Goal: Task Accomplishment & Management: Use online tool/utility

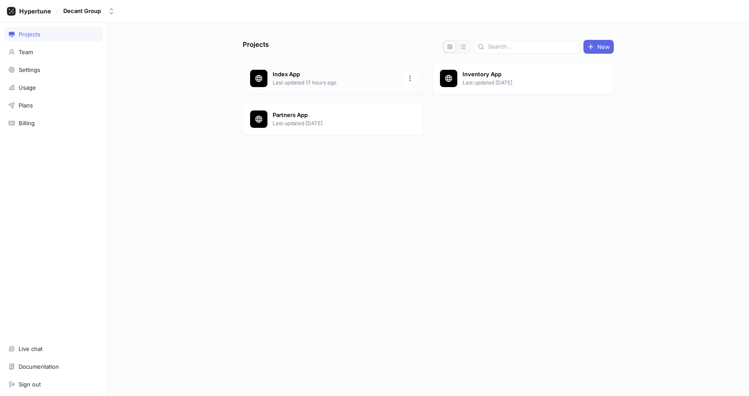
drag, startPoint x: 311, startPoint y: 90, endPoint x: 307, endPoint y: 71, distance: 18.5
click at [307, 71] on p "Index App" at bounding box center [336, 74] width 126 height 9
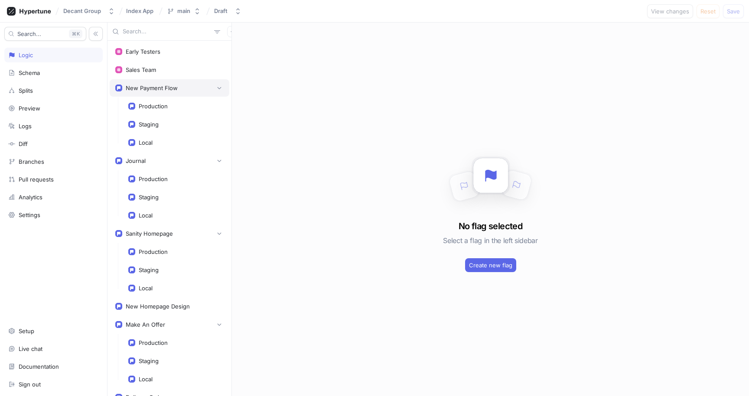
click at [171, 89] on div "New Payment Flow" at bounding box center [152, 87] width 52 height 7
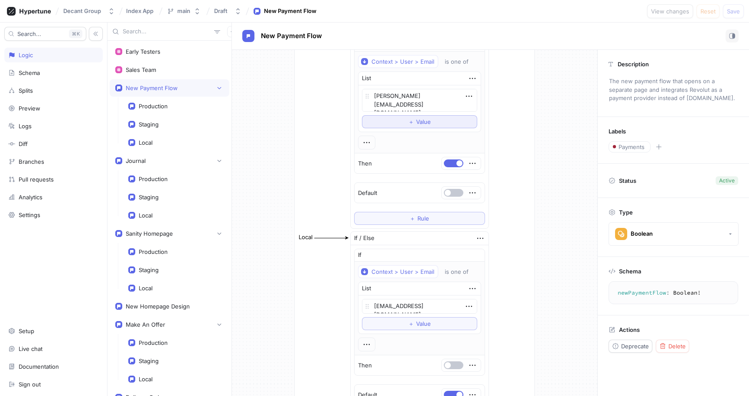
scroll to position [507, 0]
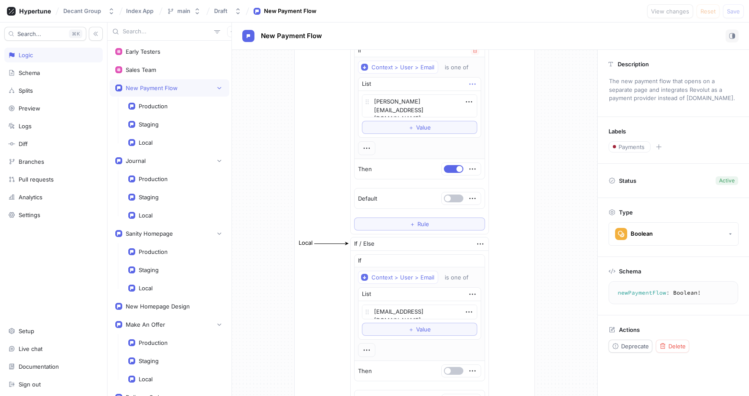
click at [469, 84] on icon "button" at bounding box center [472, 84] width 6 height 1
click at [451, 85] on div "List" at bounding box center [419, 84] width 122 height 13
click at [366, 149] on icon "button" at bounding box center [367, 148] width 10 height 10
click at [415, 134] on div "Context > User > Email is one of List bernadett+testnewflow@decantgroup.dev To …" at bounding box center [419, 108] width 123 height 94
click at [415, 106] on textarea "bernadett+testnewflow@decantgroup.dev" at bounding box center [419, 105] width 115 height 23
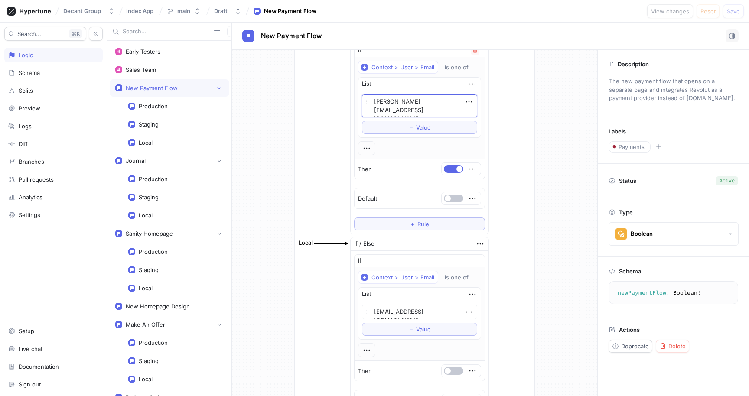
click at [415, 106] on textarea "bernadett+testnewflow@decantgroup.dev" at bounding box center [419, 105] width 115 height 23
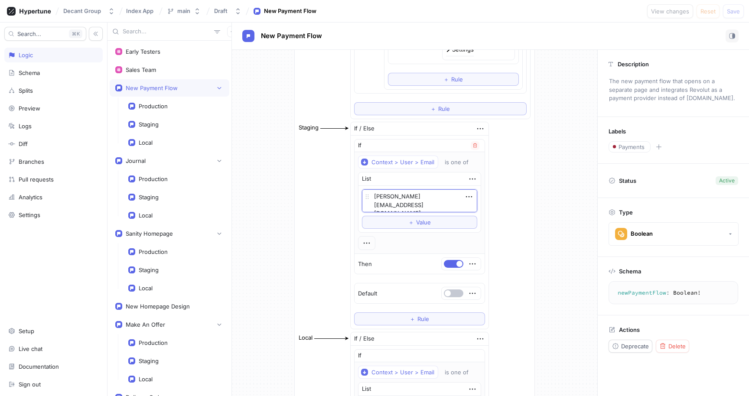
scroll to position [422, 0]
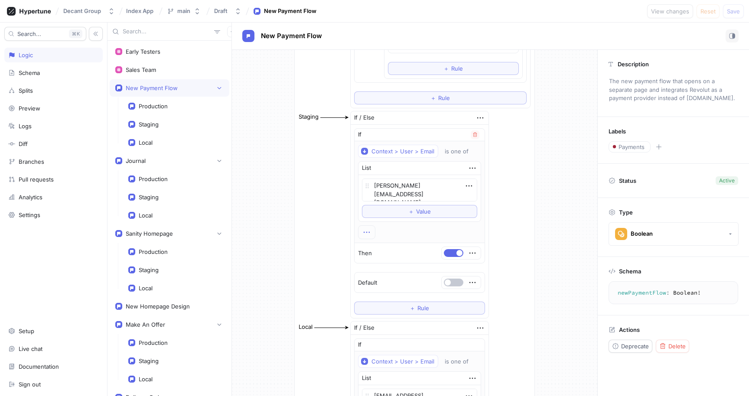
click at [362, 231] on icon "button" at bounding box center [367, 232] width 10 height 10
click at [388, 239] on div "&& AND Add note Set permissions Convert to segment variable" at bounding box center [399, 274] width 78 height 71
click at [383, 244] on p "AND" at bounding box center [379, 248] width 12 height 9
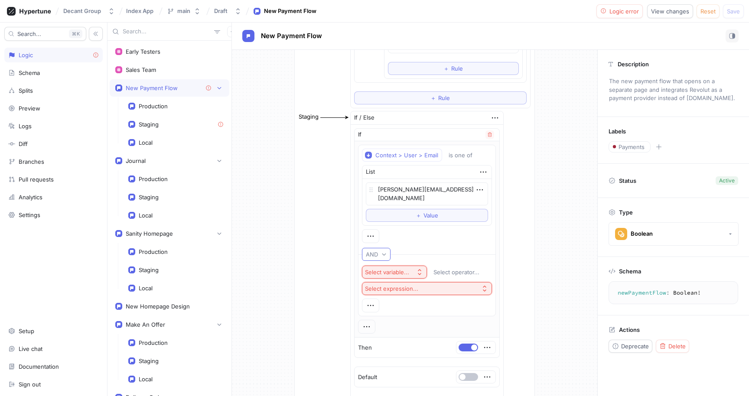
click at [369, 251] on div "AND" at bounding box center [372, 254] width 12 height 7
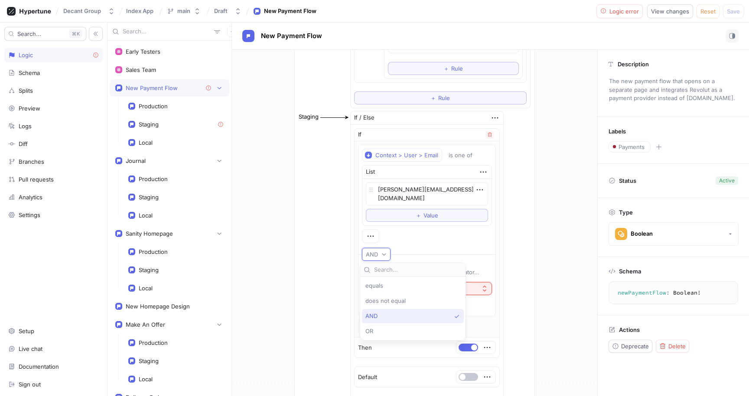
click at [381, 333] on div "OR" at bounding box center [410, 331] width 91 height 7
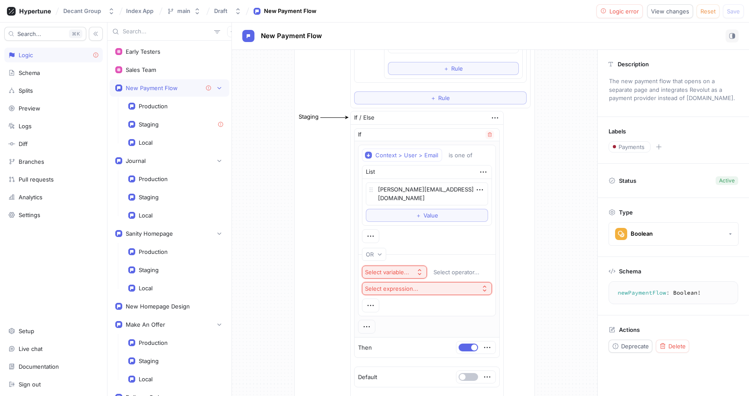
click at [401, 269] on div "Select variable..." at bounding box center [387, 272] width 44 height 7
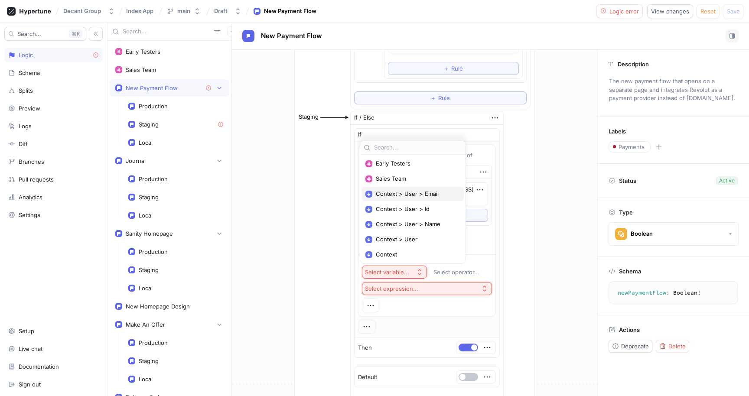
click at [418, 198] on div "Context > User > Email" at bounding box center [413, 194] width 102 height 14
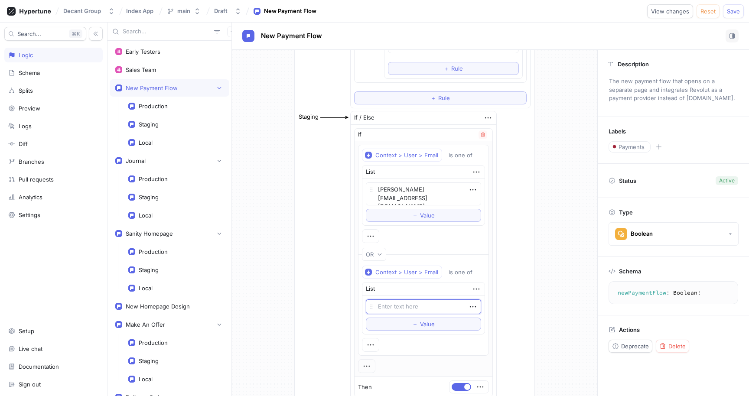
scroll to position [438, 0]
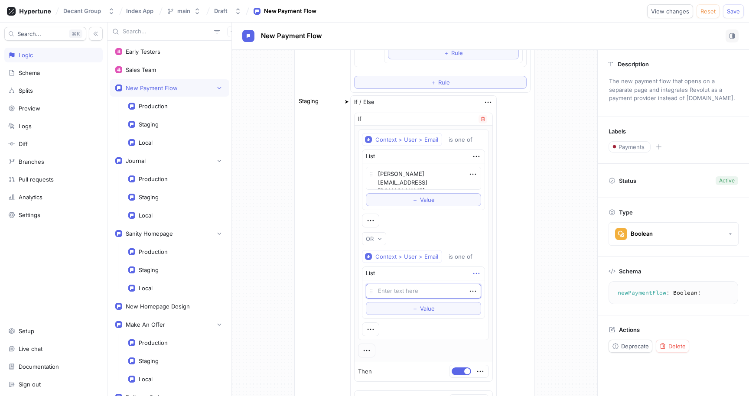
click at [471, 275] on icon "button" at bounding box center [476, 274] width 10 height 10
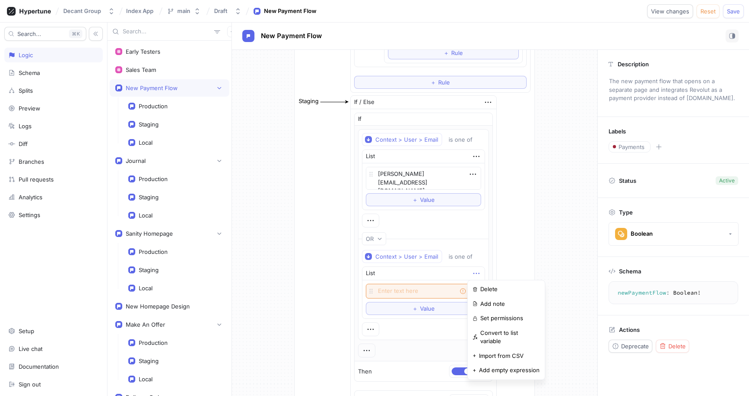
click at [475, 283] on div "Delete" at bounding box center [506, 289] width 74 height 15
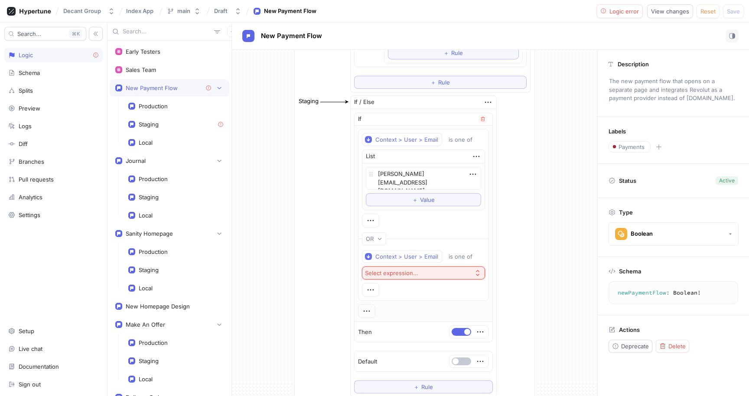
click at [411, 270] on div "Select expression..." at bounding box center [391, 273] width 53 height 7
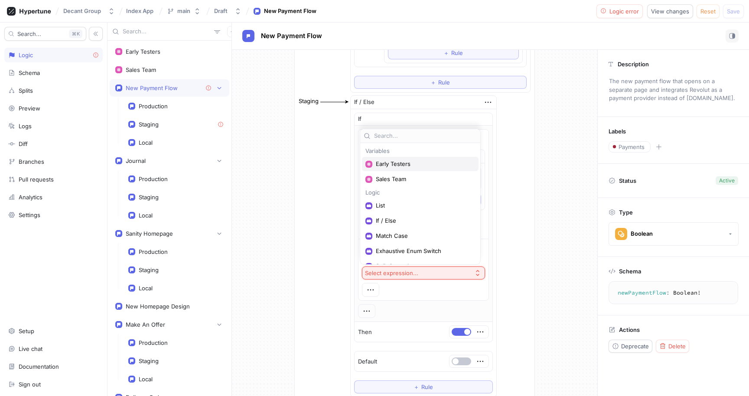
click at [407, 163] on span "Early Testers" at bounding box center [423, 163] width 95 height 7
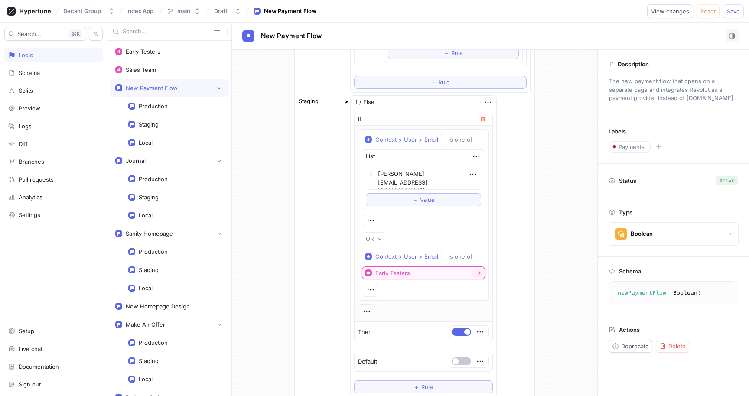
scroll to position [498, 0]
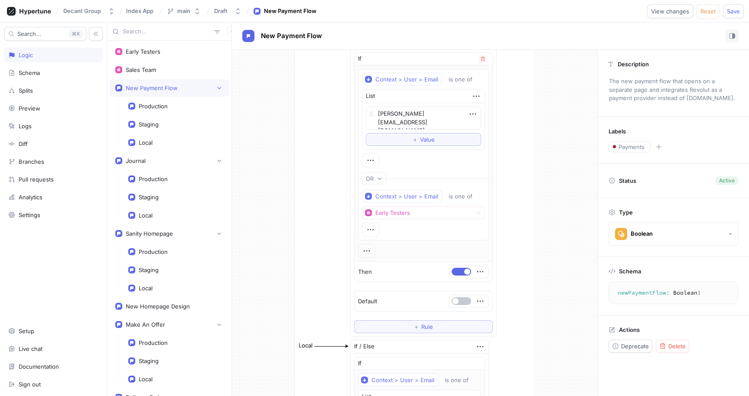
click at [418, 233] on div "Context > User > Email is one of Early Testers" at bounding box center [423, 213] width 123 height 47
click at [731, 10] on span "Save" at bounding box center [733, 11] width 13 height 5
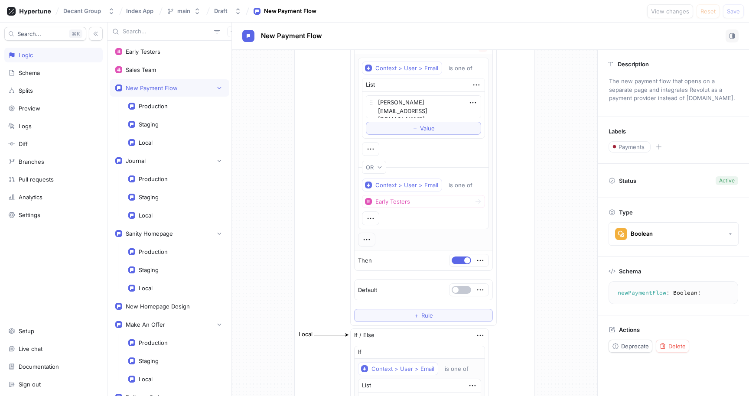
scroll to position [477, 0]
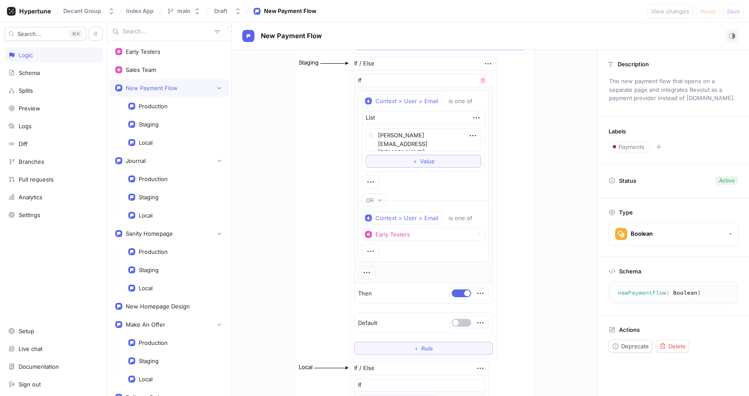
drag, startPoint x: 468, startPoint y: 135, endPoint x: 458, endPoint y: 140, distance: 10.5
click at [470, 135] on icon "button" at bounding box center [473, 135] width 6 height 1
click at [413, 160] on div "bernadett+testnewflow@decantgroup.dev To pick up a draggable item, press the sp…" at bounding box center [423, 147] width 115 height 39
click at [420, 163] on span "Value" at bounding box center [427, 161] width 15 height 5
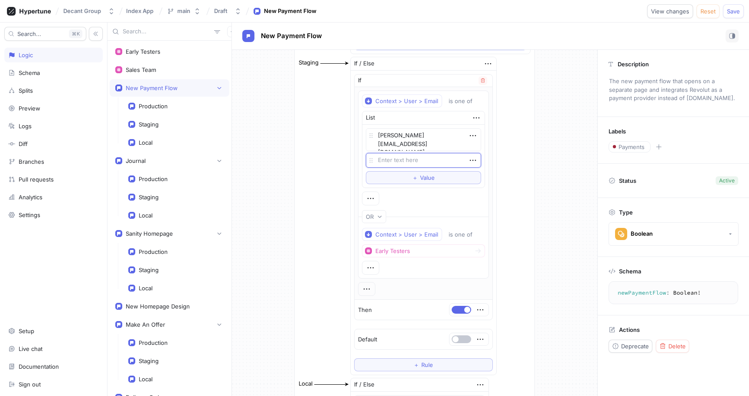
type textarea "x"
type textarea "t"
type textarea "x"
type textarea "tla"
type textarea "x"
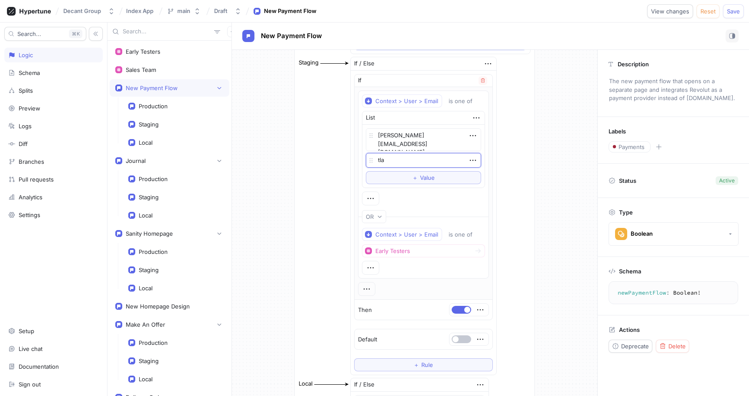
type textarea "tlaz"
type textarea "x"
type textarea "tlaza"
type textarea "x"
type textarea "tlazar"
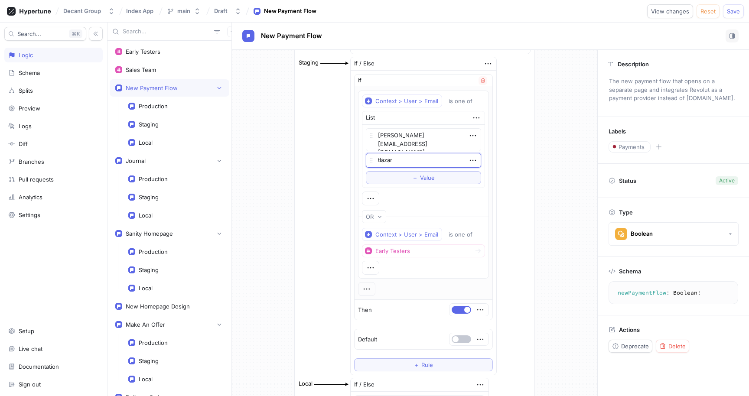
type textarea "x"
type textarea "tlazarov"
type textarea "x"
type textarea "tlazarov+"
type textarea "x"
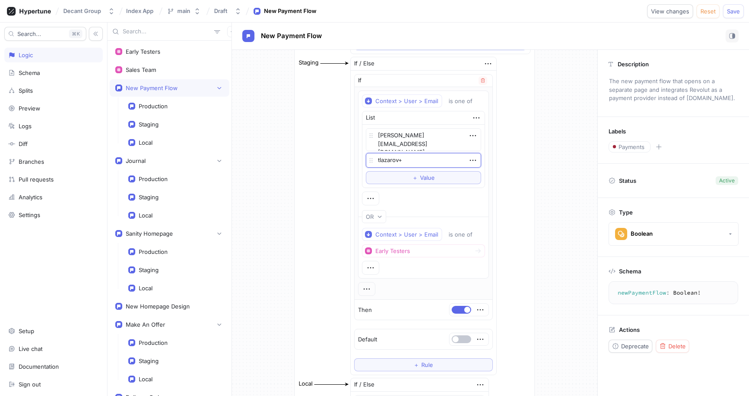
type textarea "tlazarov+t"
type textarea "x"
type textarea "tlazarov+te"
type textarea "x"
type textarea "tlazarov+tes"
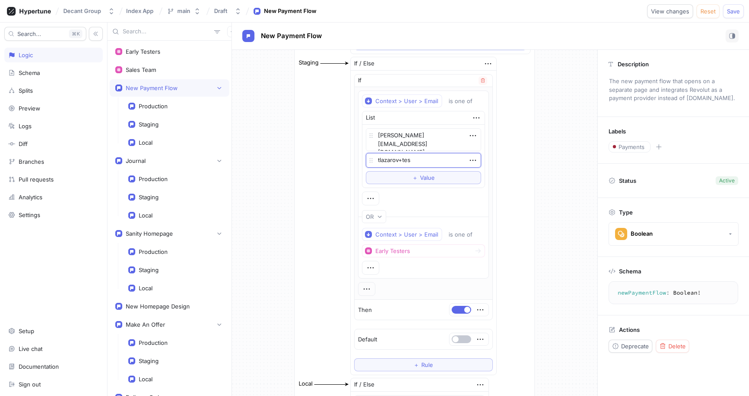
type textarea "x"
type textarea "tlazarov+test"
type textarea "x"
type textarea "tlazarov+test2"
type textarea "x"
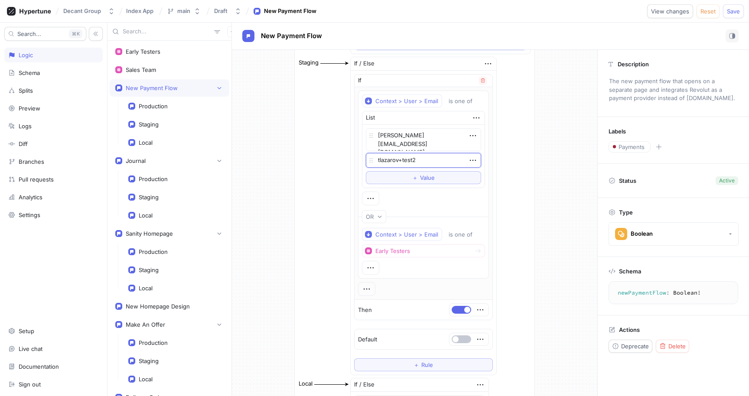
type textarea "tlazarov+test26"
type textarea "x"
type textarea "tlazarov+test26@"
type textarea "x"
type textarea "tlazarov+test26@wh"
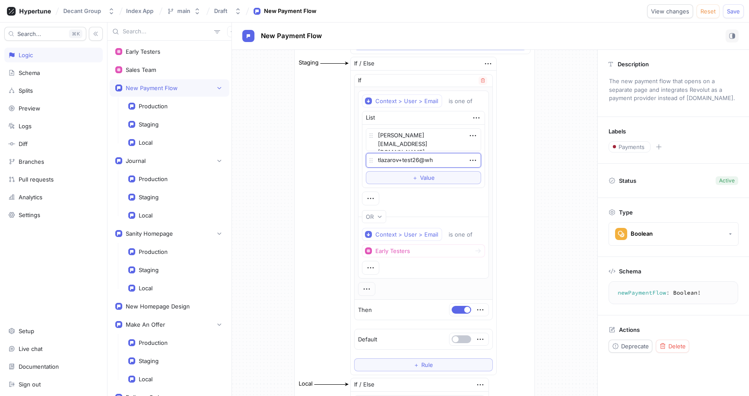
type textarea "x"
type textarea "tlazarov+test26@whi"
type textarea "x"
type textarea "tlazarov+test26@whis"
type textarea "x"
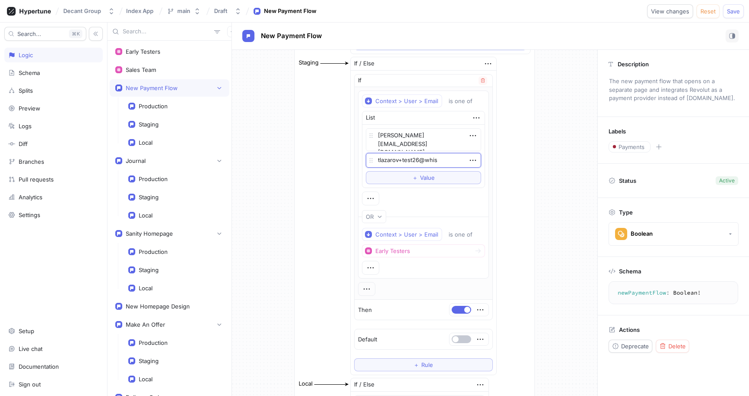
type textarea "tlazarov+test26@whisk"
type textarea "x"
type textarea "tlazarov+test26@whiskyp"
type textarea "x"
type textarea "tlazarov+test26@whiskypa"
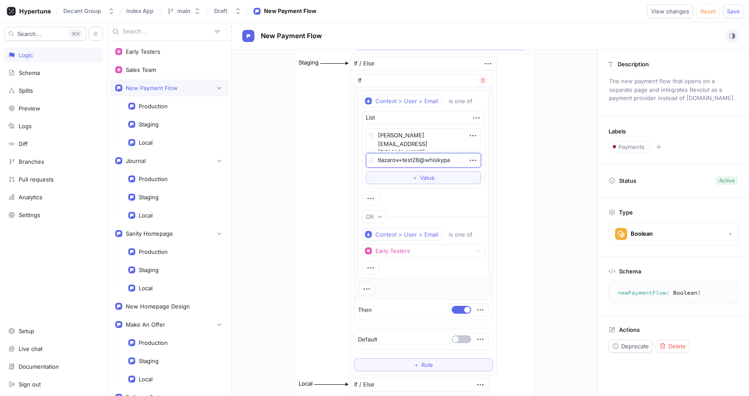
type textarea "x"
type textarea "tlazarov+test26@whiskypar"
type textarea "x"
type textarea "tlazarov+test26@whiskypart"
type textarea "x"
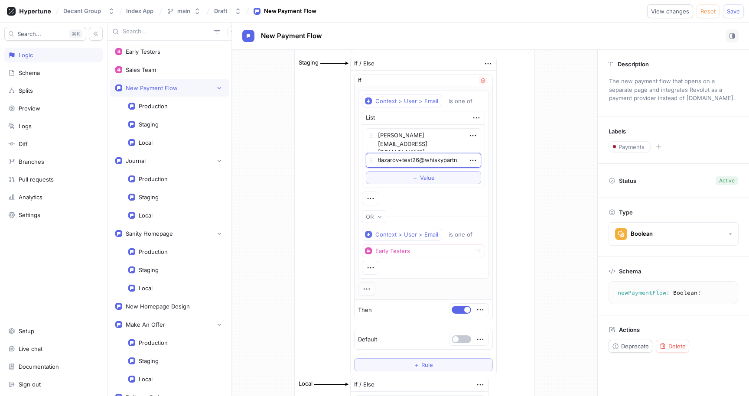
type textarea "tlazarov+test26@whiskypartne"
type textarea "x"
type textarea "tlazarov+test26@whiskypartner"
type textarea "x"
type textarea "tlazarov+test26@whiskypartners"
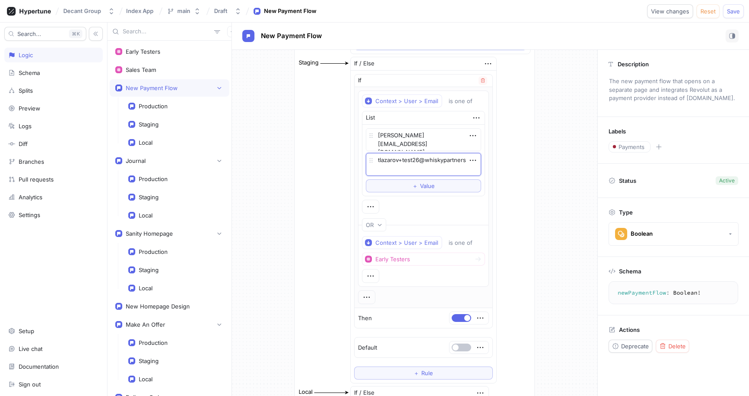
type textarea "x"
type textarea "tlazarov+test26@whiskypartners."
type textarea "x"
type textarea "tlazarov+test26@whiskypartners.co"
type textarea "x"
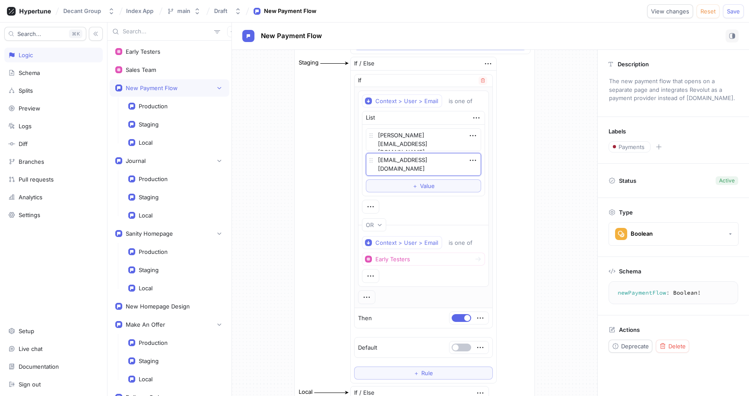
type textarea "tlazarov+test26@whiskypartners.com"
click at [473, 217] on div "OR" at bounding box center [423, 225] width 131 height 20
click at [731, 9] on span "Save" at bounding box center [733, 11] width 13 height 5
drag, startPoint x: 399, startPoint y: 166, endPoint x: 351, endPoint y: 150, distance: 50.7
click at [351, 150] on div "If Context > User > Email is one of List bernadett+testnewflow@decantgroup.dev …" at bounding box center [424, 227] width 146 height 312
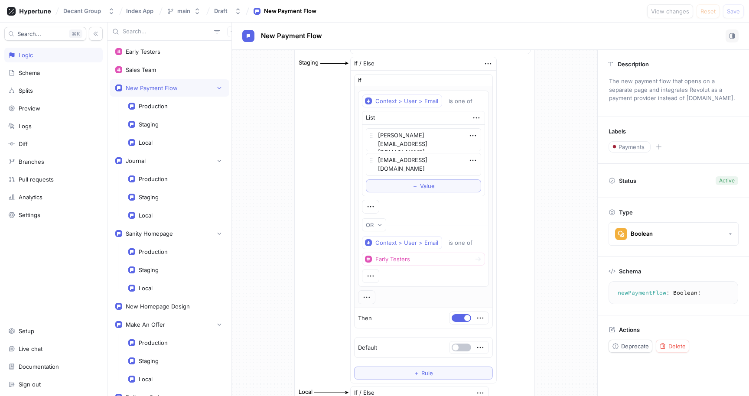
click at [316, 175] on div "Staging If / Else If Context > User > Email is one of List bernadett+testnewflo…" at bounding box center [414, 220] width 233 height 328
click at [305, 224] on div "Staging If / Else If Context > User > Email is one of List bernadett+testnewflo…" at bounding box center [414, 220] width 233 height 328
click at [162, 50] on div "Early Testers" at bounding box center [169, 51] width 108 height 7
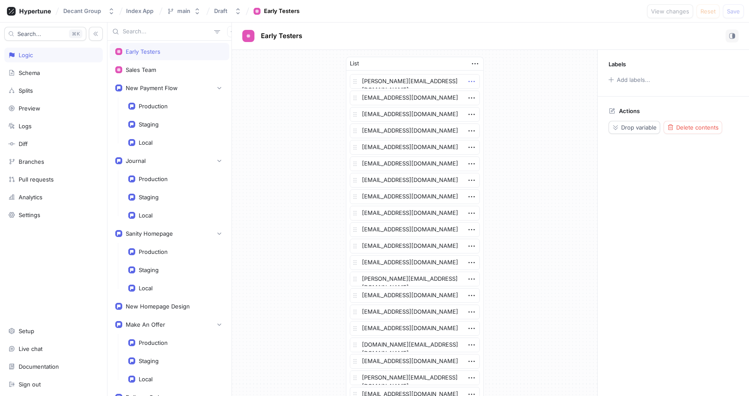
click at [468, 83] on icon "button" at bounding box center [472, 82] width 10 height 10
click at [321, 99] on div "List omar.karamat@gmail.com acmoncrieff@gmail.com chrisseddon82@me.com tjcrowe0…" at bounding box center [414, 379] width 365 height 659
click at [467, 82] on icon "button" at bounding box center [472, 82] width 10 height 10
click at [474, 94] on div "Delete" at bounding box center [502, 97] width 74 height 15
click at [470, 164] on icon "button" at bounding box center [471, 163] width 6 height 1
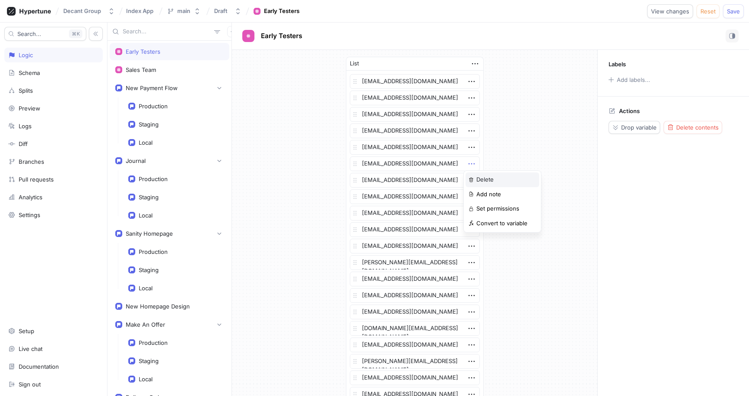
click at [472, 178] on img at bounding box center [470, 179] width 5 height 5
click at [471, 165] on icon "button" at bounding box center [472, 164] width 10 height 10
click at [478, 175] on div "Delete" at bounding box center [502, 179] width 74 height 15
click at [469, 231] on icon "button" at bounding box center [472, 230] width 10 height 10
click at [476, 240] on div "Delete" at bounding box center [502, 245] width 74 height 15
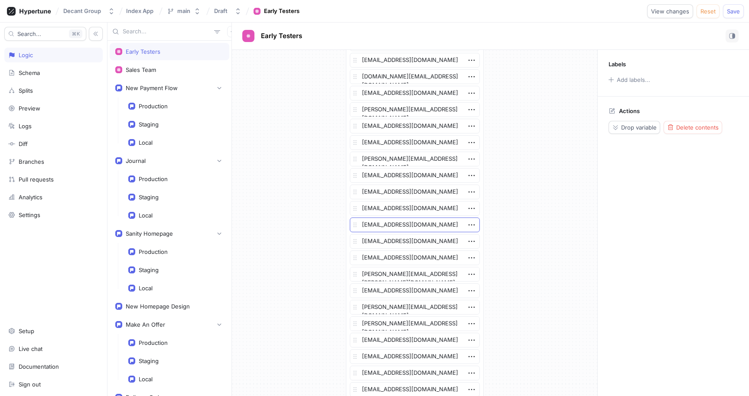
scroll to position [214, 0]
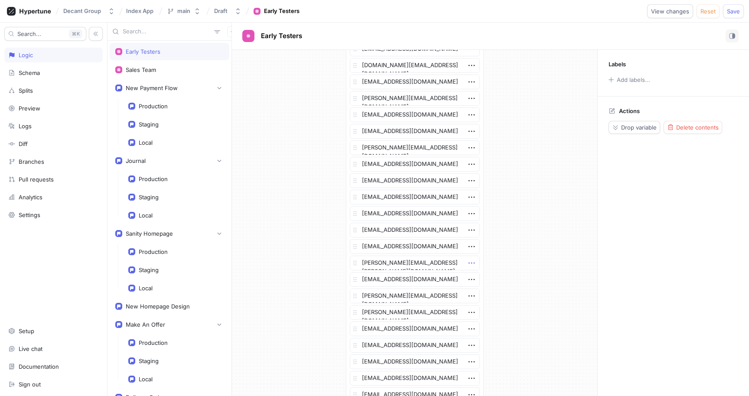
click at [467, 263] on icon "button" at bounding box center [472, 263] width 10 height 10
click at [500, 257] on div "List acmoncrieff@gmail.com chrisseddon82@me.com tjcrowe001@gmail.com kbhullar@v…" at bounding box center [414, 132] width 365 height 593
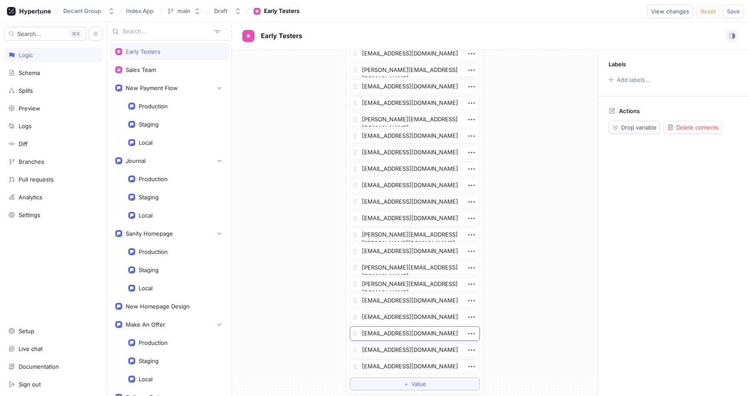
scroll to position [247, 0]
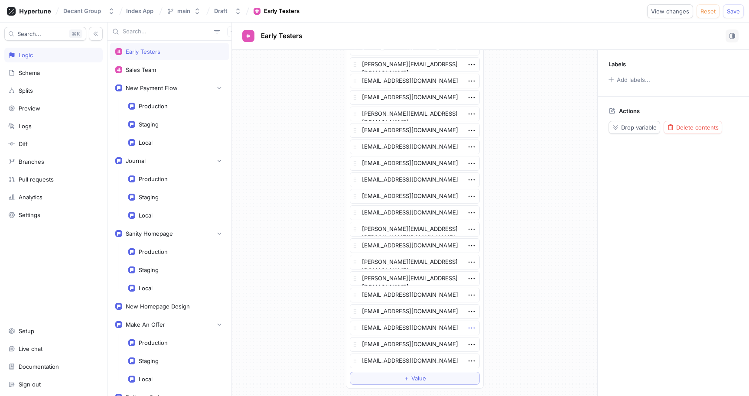
click at [467, 330] on icon "button" at bounding box center [472, 328] width 10 height 10
click at [473, 337] on div "Delete" at bounding box center [502, 344] width 74 height 15
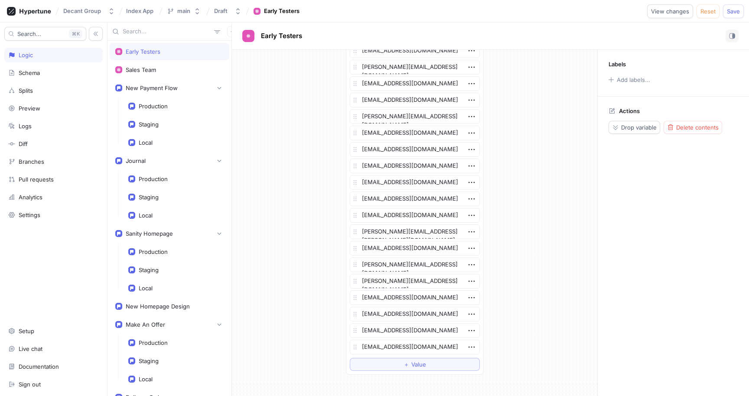
scroll to position [349, 0]
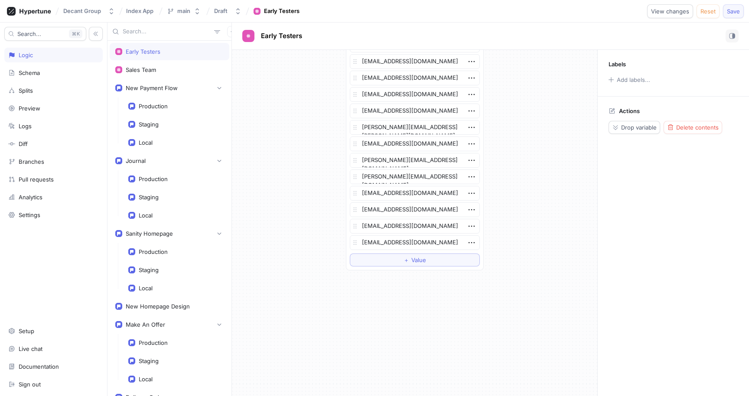
click at [734, 13] on span "Save" at bounding box center [733, 11] width 13 height 5
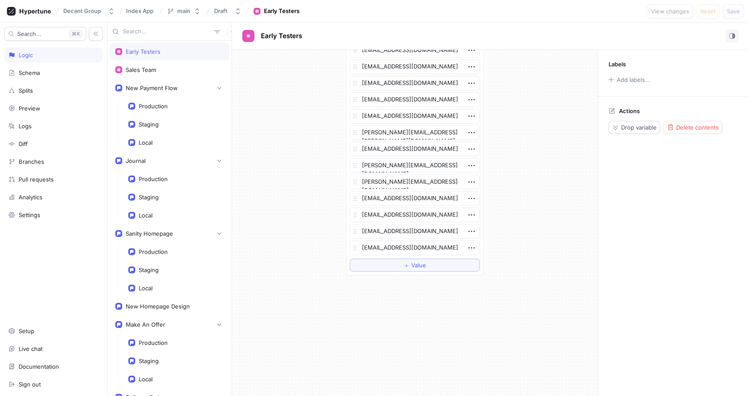
scroll to position [0, 0]
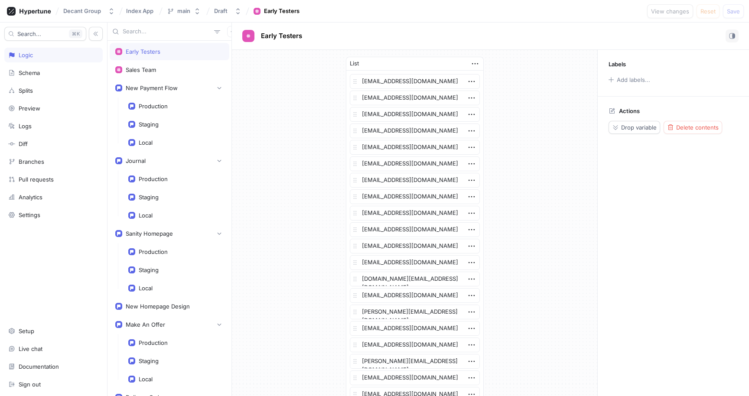
click at [525, 207] on div "List acmoncrieff@gmail.com chrisseddon82@me.com tjcrowe001@gmail.com kbhullar@v…" at bounding box center [414, 338] width 365 height 577
click at [467, 278] on icon "button" at bounding box center [472, 279] width 10 height 10
click at [478, 291] on p "Delete" at bounding box center [484, 295] width 17 height 9
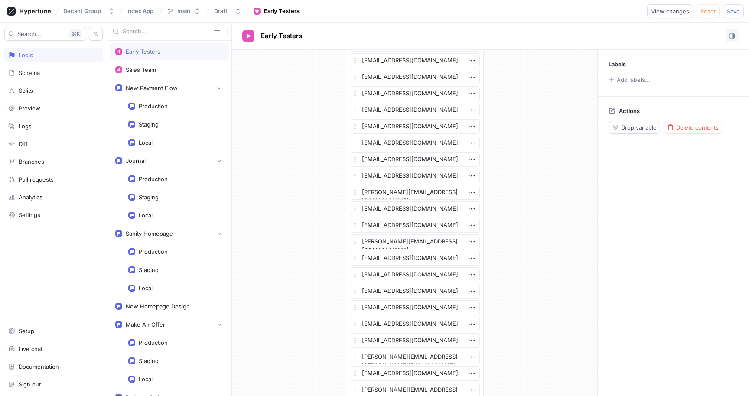
scroll to position [148, 0]
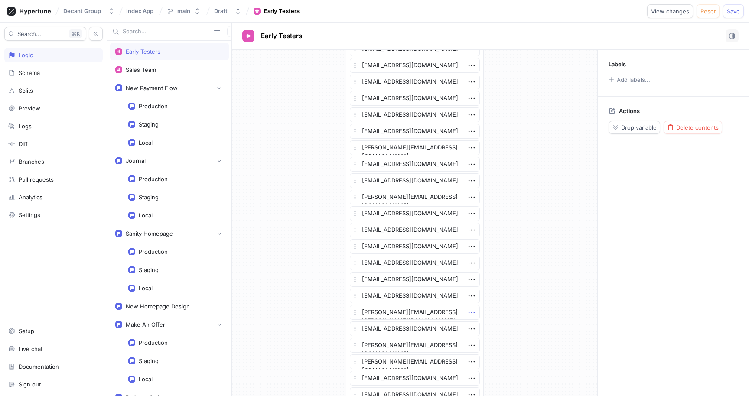
click at [469, 310] on icon "button" at bounding box center [472, 313] width 10 height 10
click at [474, 326] on div "Delete" at bounding box center [502, 328] width 74 height 15
click at [523, 311] on div "List acmoncrieff@gmail.com chrisseddon82@me.com tjcrowe001@gmail.com kbhullar@v…" at bounding box center [414, 174] width 365 height 544
click at [468, 314] on icon "button" at bounding box center [472, 313] width 10 height 10
click at [474, 327] on div "Delete" at bounding box center [502, 328] width 74 height 15
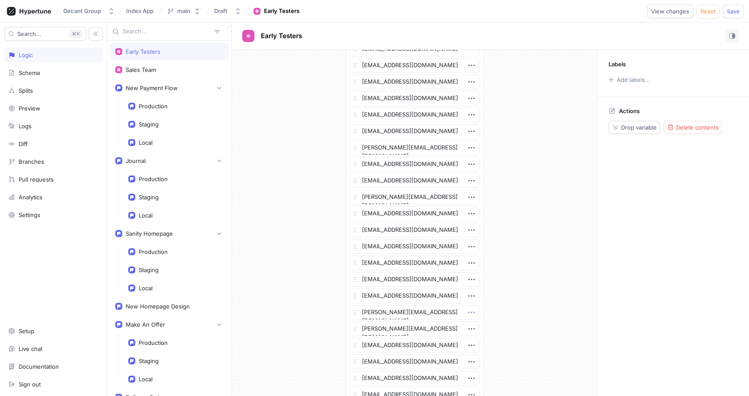
click at [469, 315] on icon "button" at bounding box center [472, 313] width 10 height 10
click at [481, 327] on p "Delete" at bounding box center [484, 328] width 17 height 9
click at [471, 315] on icon "button" at bounding box center [472, 313] width 10 height 10
click at [479, 323] on div "Delete" at bounding box center [502, 328] width 74 height 15
click at [494, 317] on div "List acmoncrieff@gmail.com chrisseddon82@me.com tjcrowe001@gmail.com kbhullar@v…" at bounding box center [414, 149] width 365 height 494
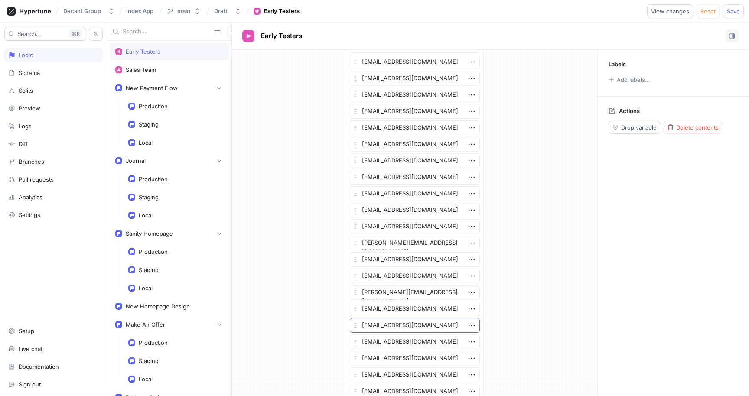
scroll to position [153, 0]
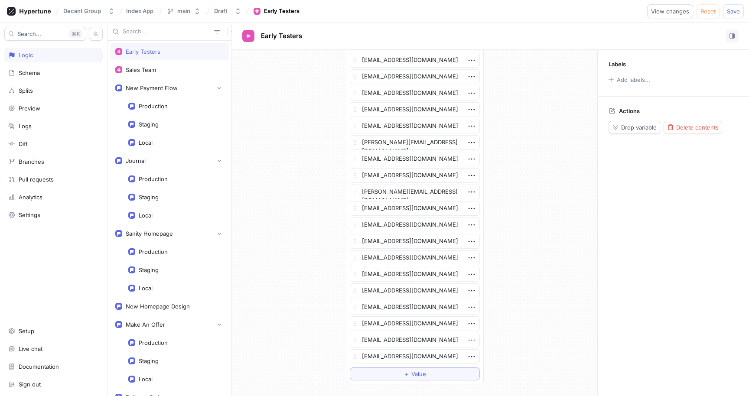
click at [467, 342] on icon "button" at bounding box center [472, 340] width 10 height 10
click at [487, 289] on div "Delete" at bounding box center [502, 284] width 74 height 15
click at [523, 284] on div "List [EMAIL_ADDRESS][DOMAIN_NAME] [EMAIL_ADDRESS][DOMAIN_NAME] [EMAIL_ADDRESS][…" at bounding box center [414, 136] width 365 height 478
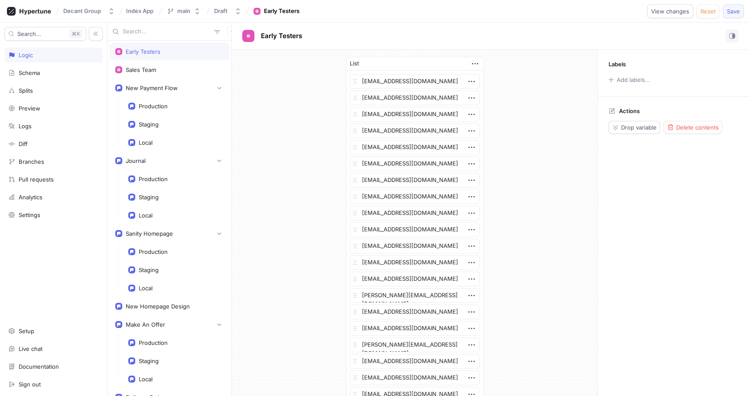
click at [740, 12] on button "Save" at bounding box center [733, 11] width 21 height 14
type textarea "x"
click at [523, 282] on div "List [EMAIL_ADDRESS][DOMAIN_NAME] [EMAIL_ADDRESS][DOMAIN_NAME] [EMAIL_ADDRESS][…" at bounding box center [414, 289] width 365 height 478
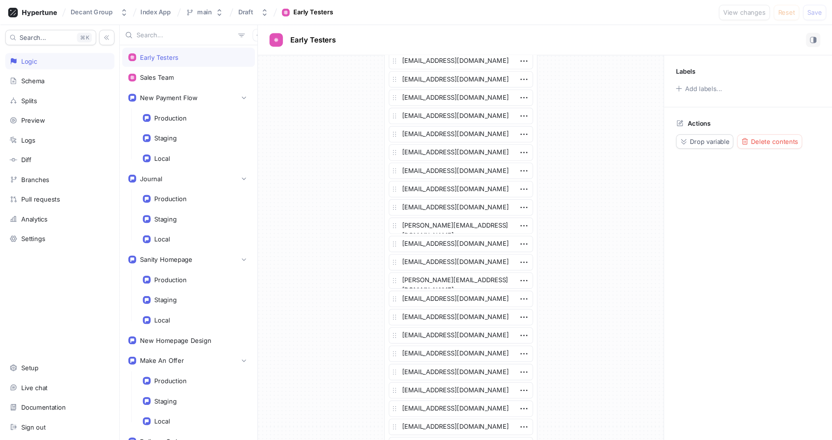
scroll to position [169, 0]
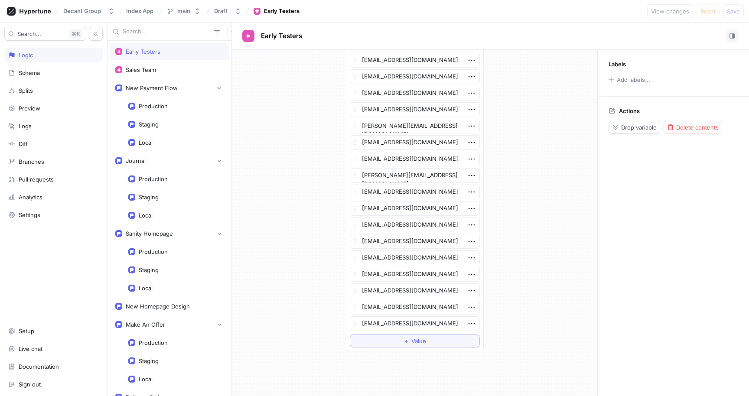
click at [515, 201] on div "List [EMAIL_ADDRESS][DOMAIN_NAME] [EMAIL_ADDRESS][DOMAIN_NAME] [EMAIL_ADDRESS][…" at bounding box center [414, 119] width 365 height 478
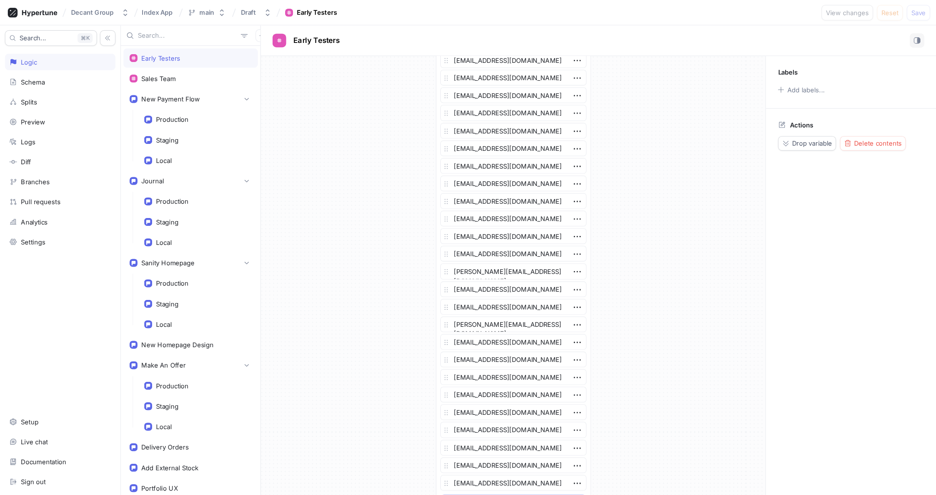
scroll to position [49, 0]
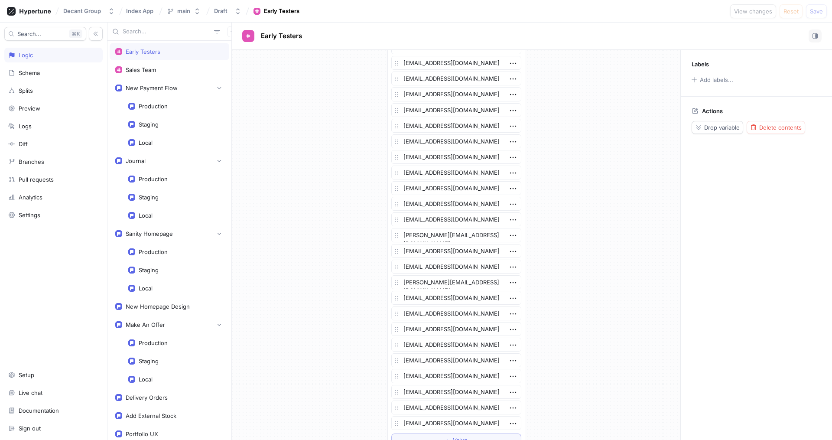
click at [572, 224] on div "List [EMAIL_ADDRESS][DOMAIN_NAME] [EMAIL_ADDRESS][DOMAIN_NAME] [EMAIL_ADDRESS][…" at bounding box center [456, 228] width 448 height 457
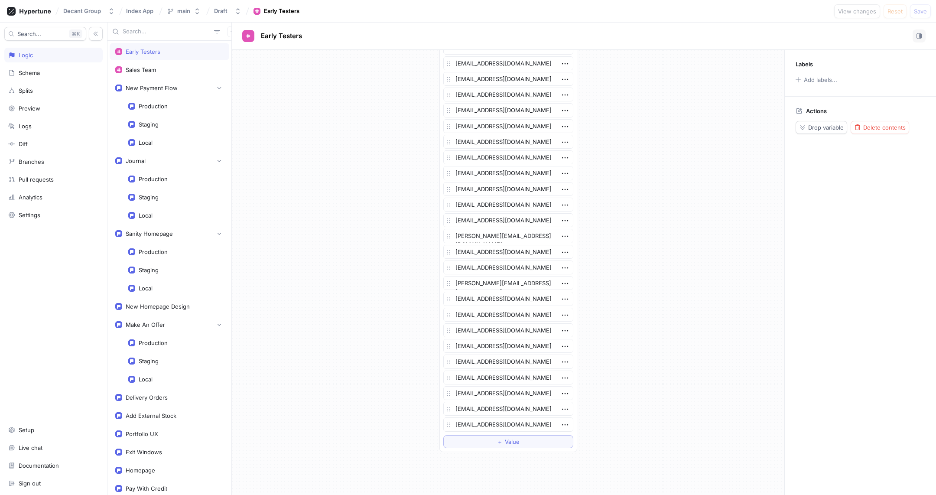
click at [638, 250] on div "List [EMAIL_ADDRESS][DOMAIN_NAME] [EMAIL_ADDRESS][DOMAIN_NAME] [EMAIL_ADDRESS][…" at bounding box center [508, 229] width 552 height 458
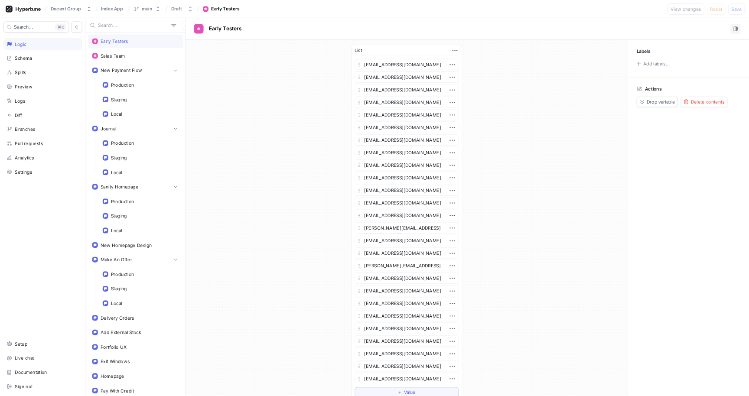
scroll to position [14, 0]
click at [649, 256] on div "List [EMAIL_ADDRESS][DOMAIN_NAME] [EMAIL_ADDRESS][DOMAIN_NAME] [EMAIL_ADDRESS][…" at bounding box center [508, 265] width 552 height 458
click at [360, 383] on div "List [EMAIL_ADDRESS][DOMAIN_NAME] [EMAIL_ADDRESS][DOMAIN_NAME] [EMAIL_ADDRESS][…" at bounding box center [508, 265] width 552 height 458
click at [699, 99] on div "List [EMAIL_ADDRESS][DOMAIN_NAME] [EMAIL_ADDRESS][DOMAIN_NAME] [EMAIL_ADDRESS][…" at bounding box center [508, 265] width 552 height 458
type textarea "x"
